Goal: Information Seeking & Learning: Learn about a topic

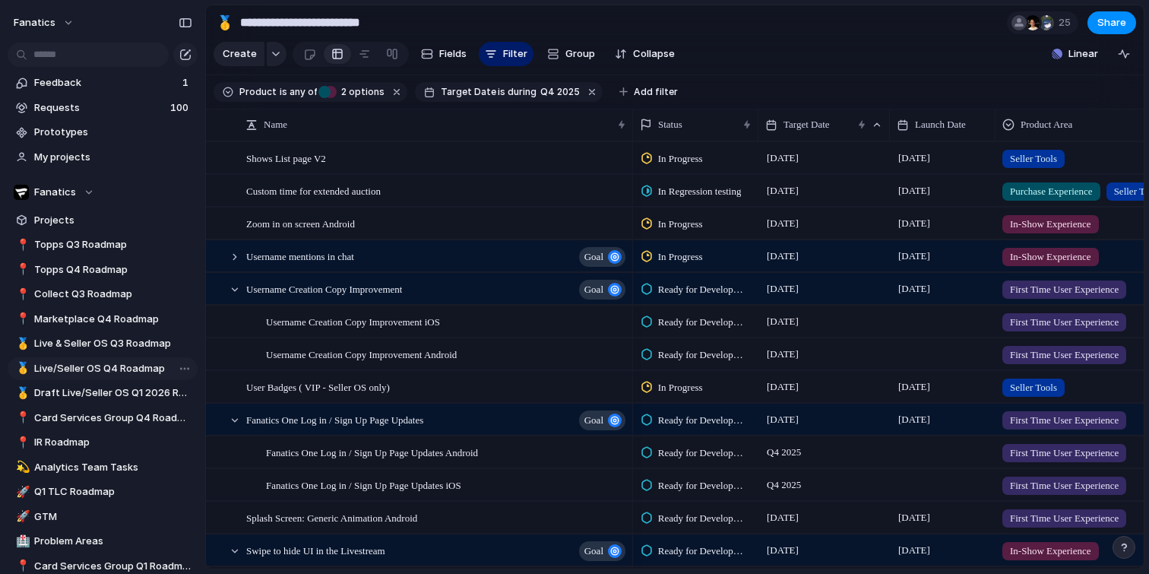
click at [116, 363] on span "Live/Seller OS Q4 Roadmap" at bounding box center [113, 368] width 158 height 15
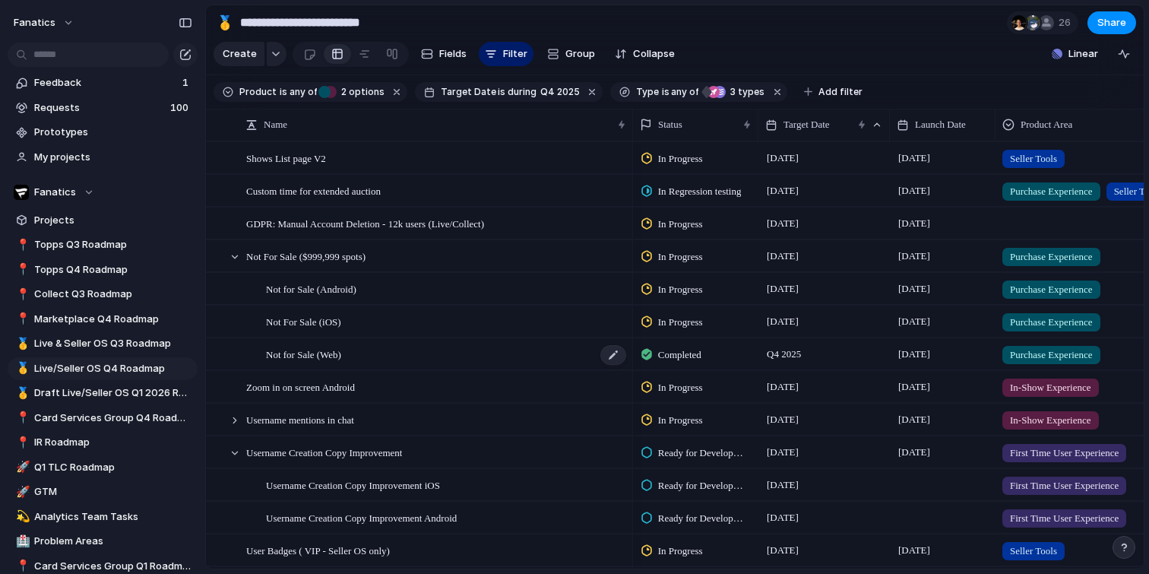
scroll to position [48, 0]
